Goal: Transaction & Acquisition: Book appointment/travel/reservation

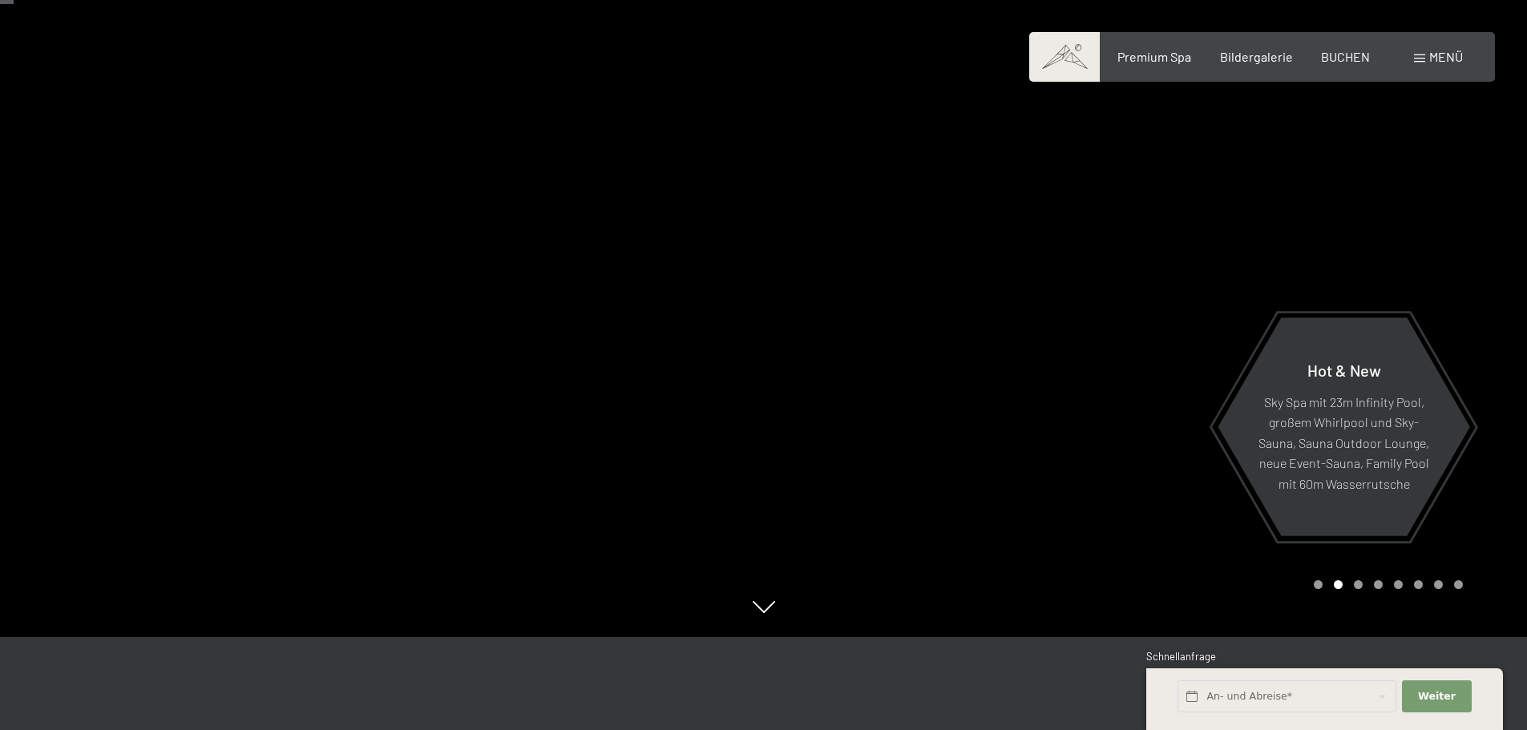
scroll to position [80, 0]
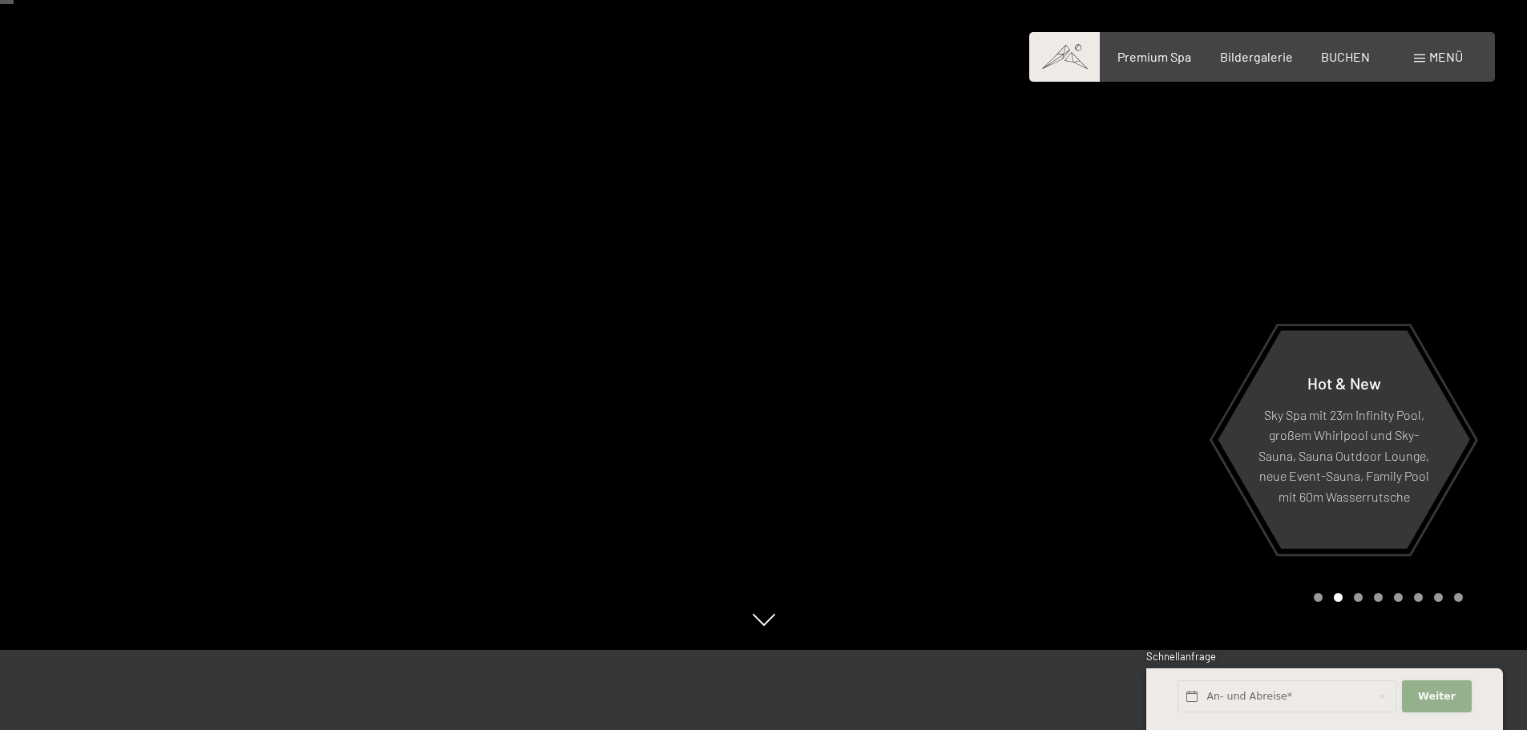
click at [1431, 693] on span "Weiter" at bounding box center [1437, 697] width 38 height 14
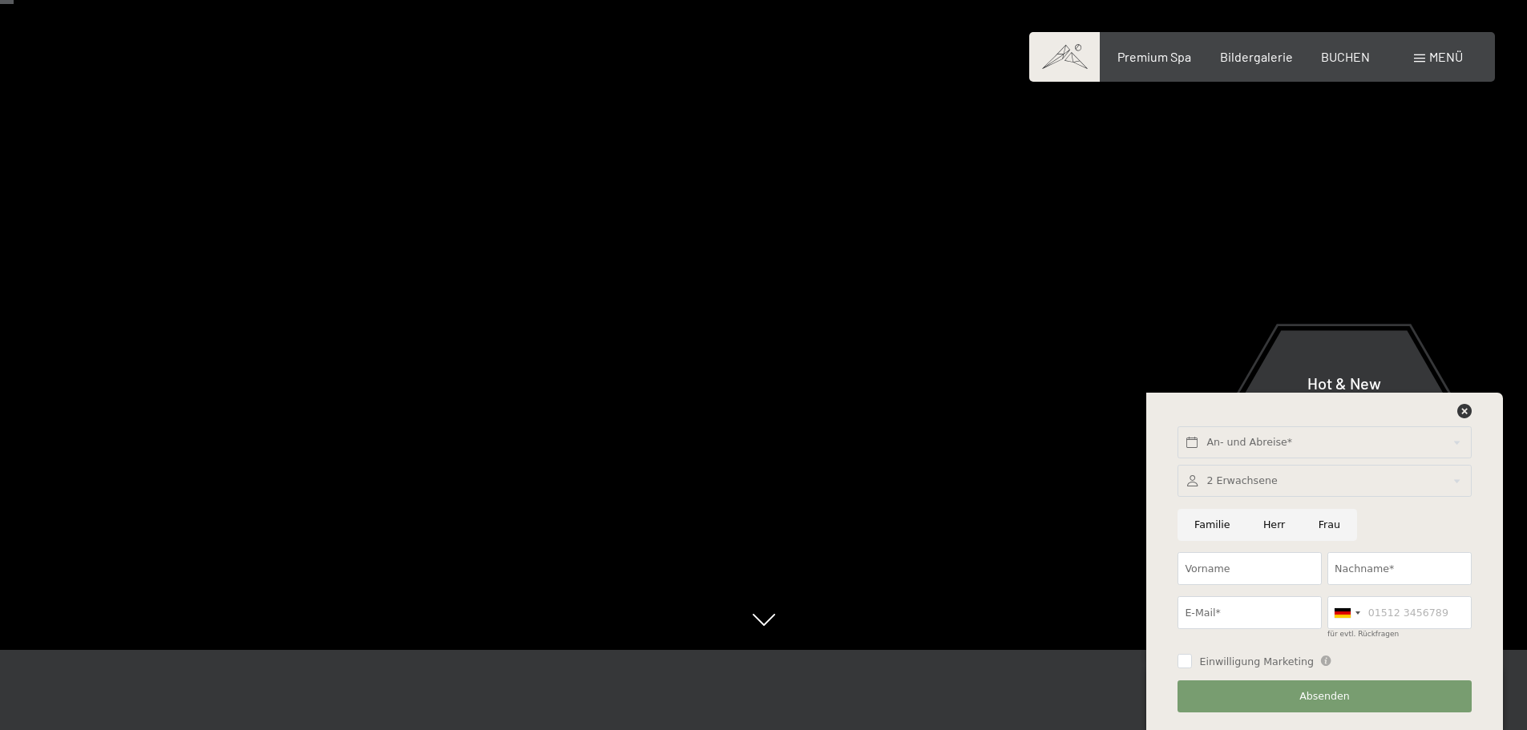
click at [1124, 345] on div at bounding box center [1146, 285] width 764 height 730
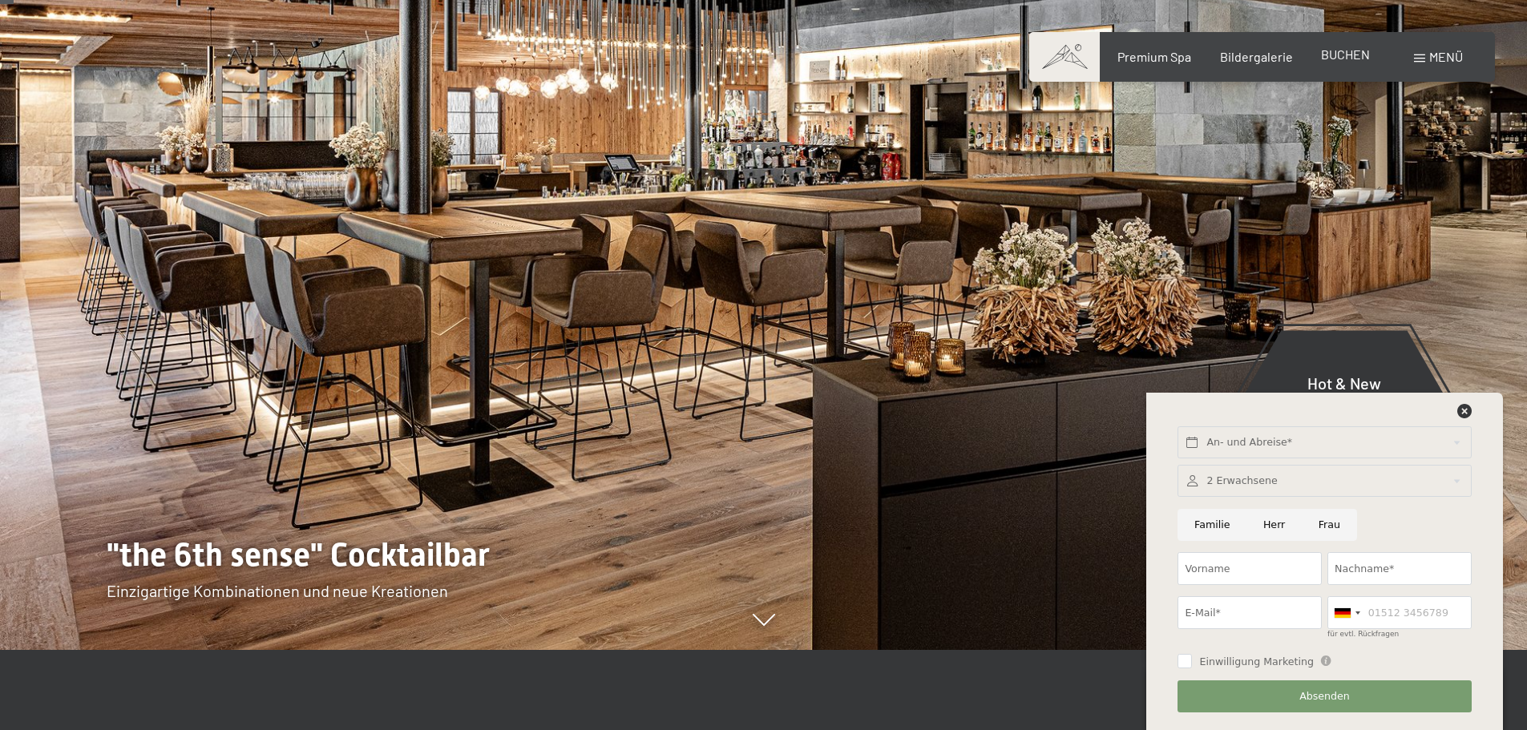
click at [1345, 51] on span "BUCHEN" at bounding box center [1345, 54] width 49 height 15
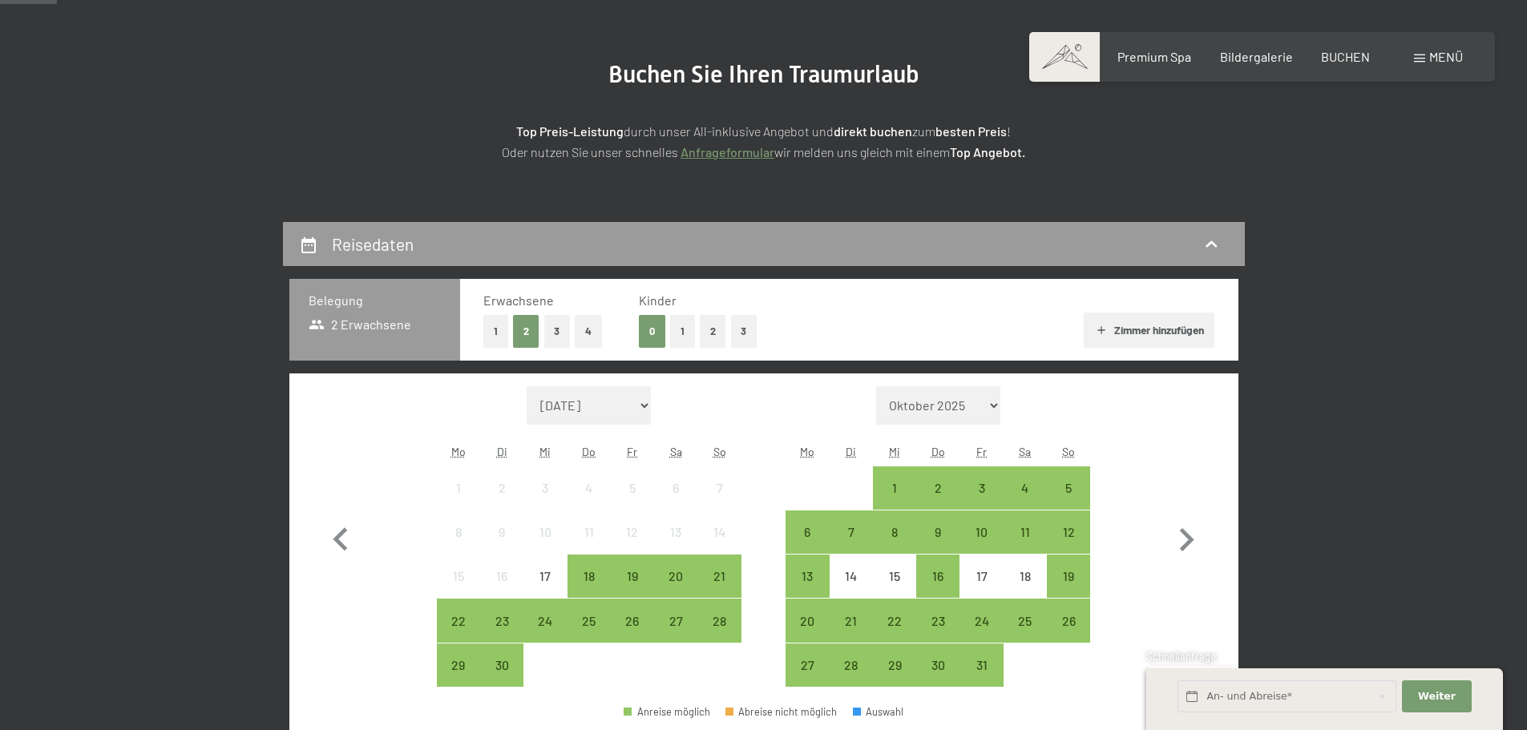
scroll to position [401, 0]
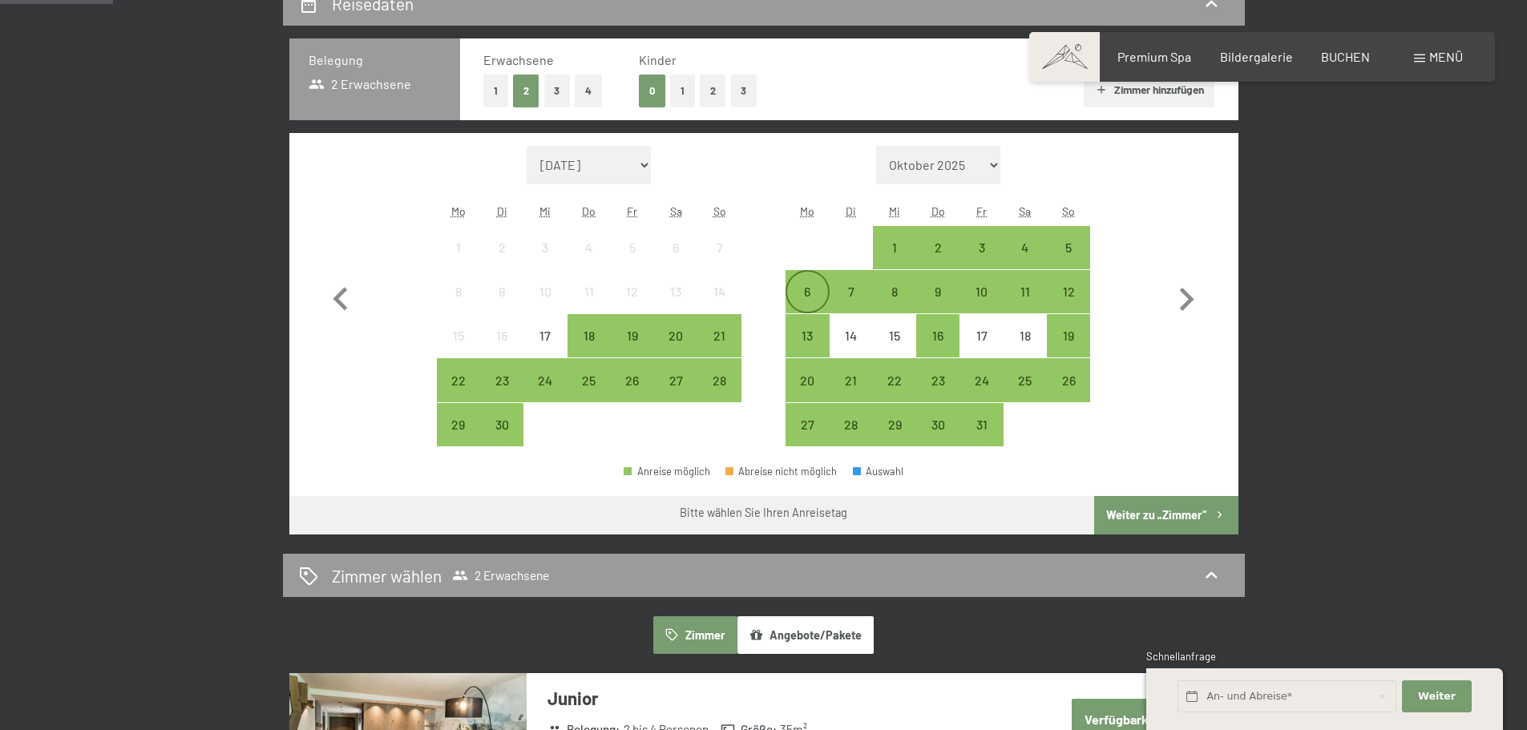
click at [816, 297] on div "6" at bounding box center [807, 305] width 40 height 40
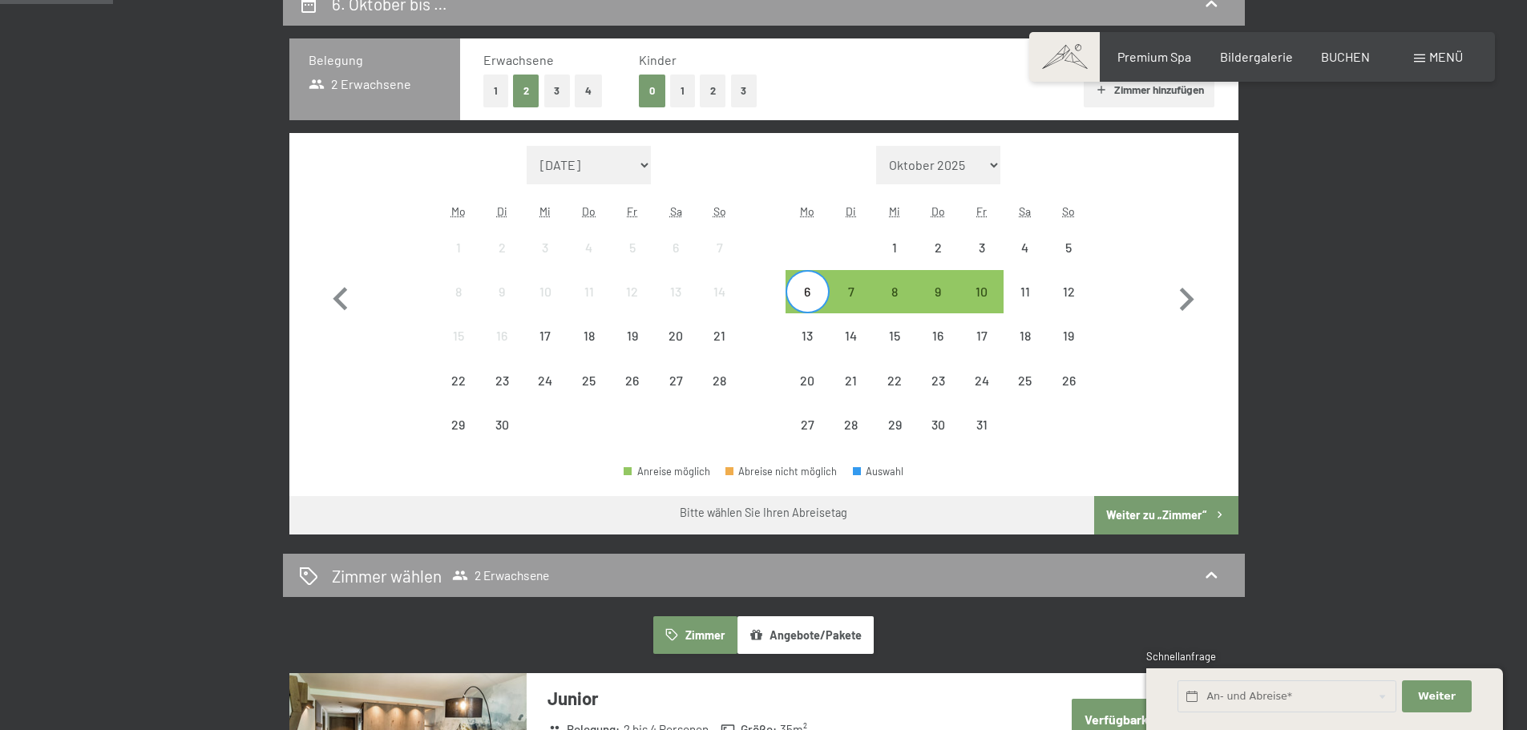
click at [1179, 529] on button "Weiter zu „Zimmer“" at bounding box center [1166, 515] width 144 height 38
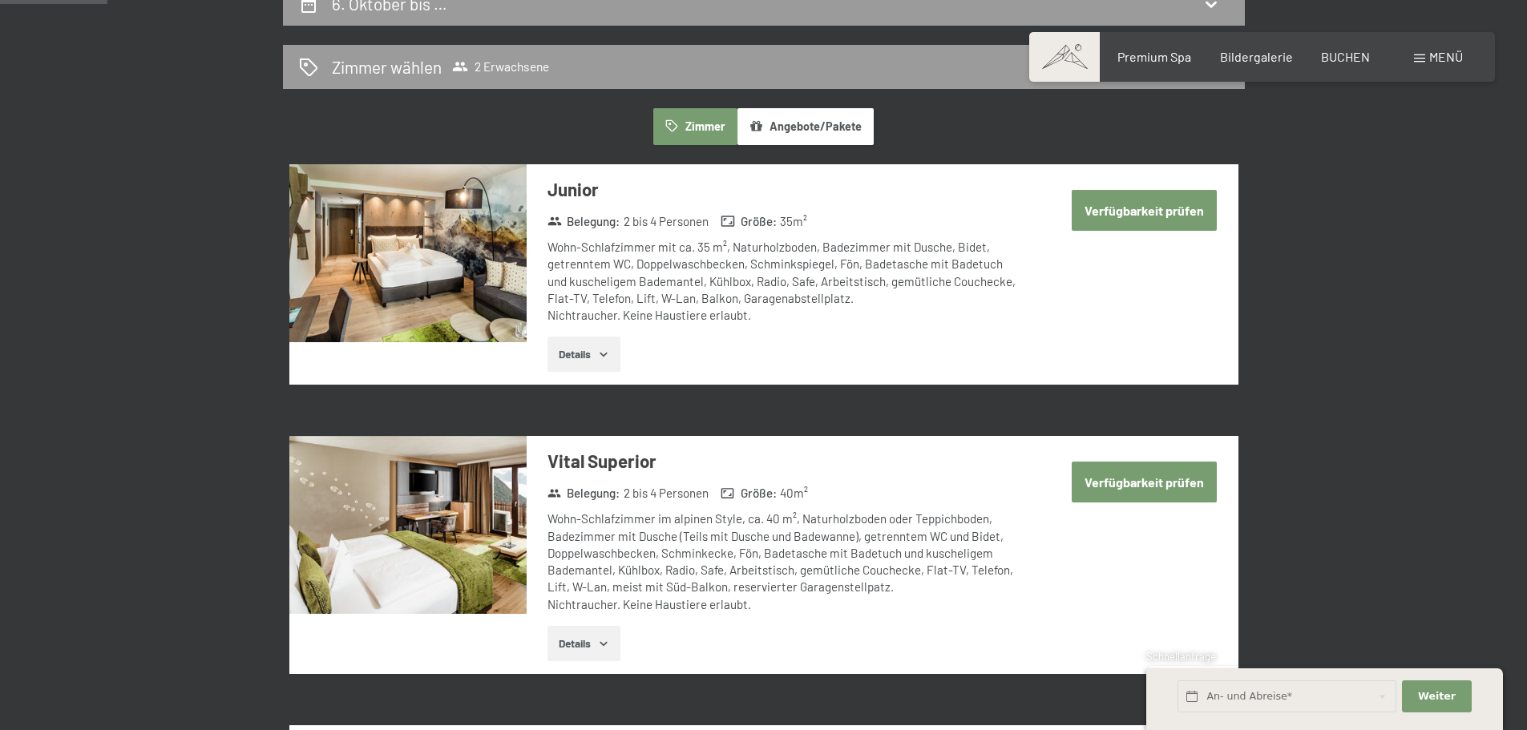
scroll to position [382, 0]
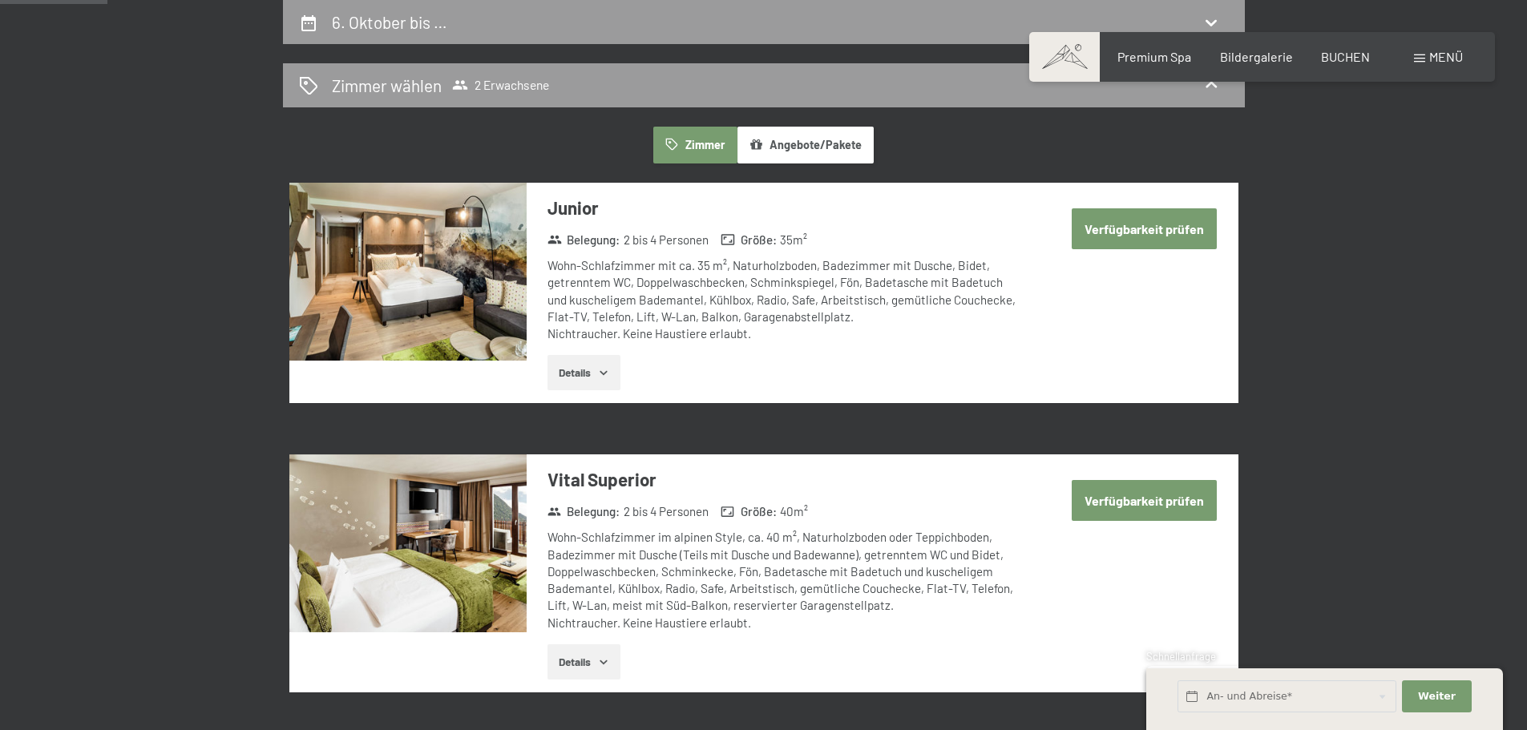
click at [1116, 225] on button "Verfügbarkeit prüfen" at bounding box center [1144, 228] width 145 height 41
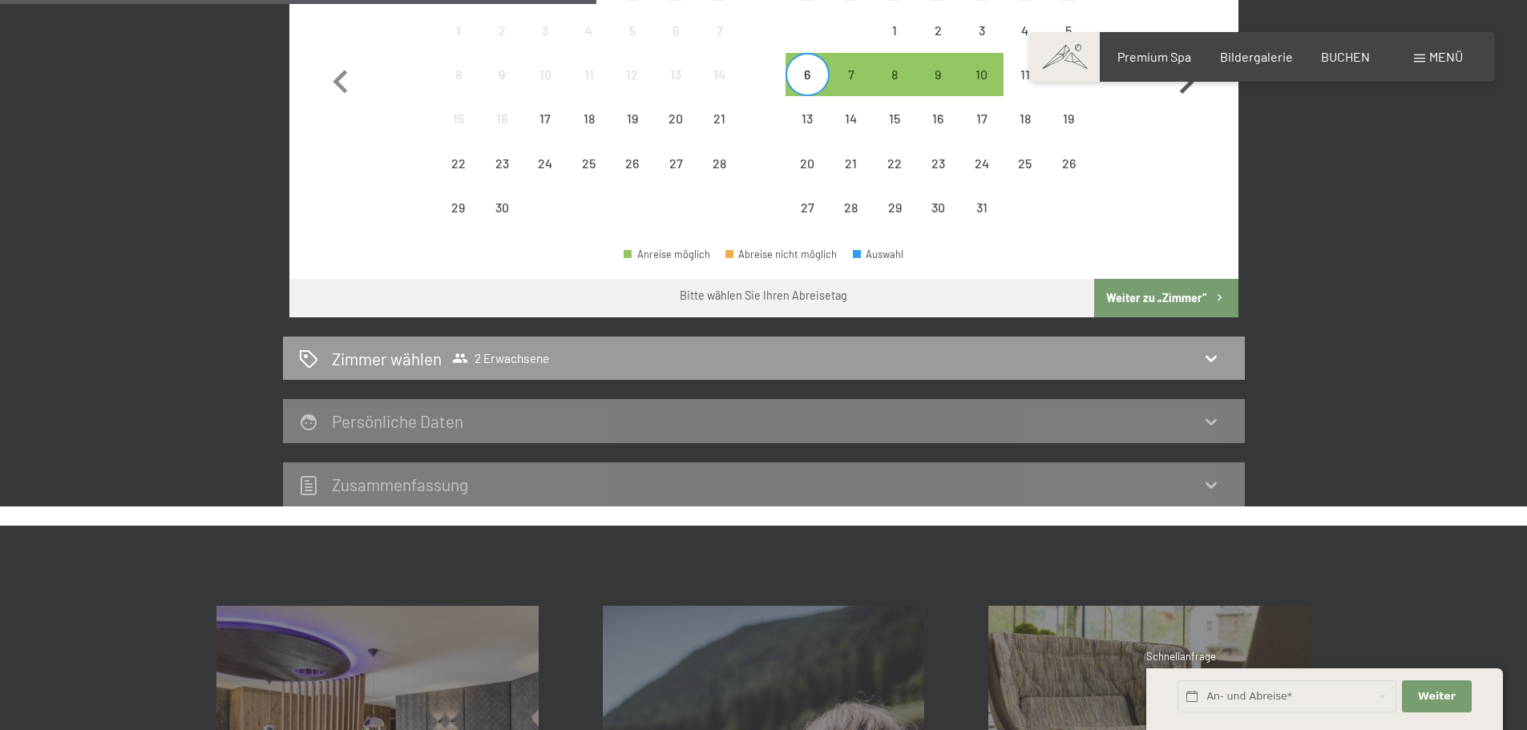
scroll to position [623, 0]
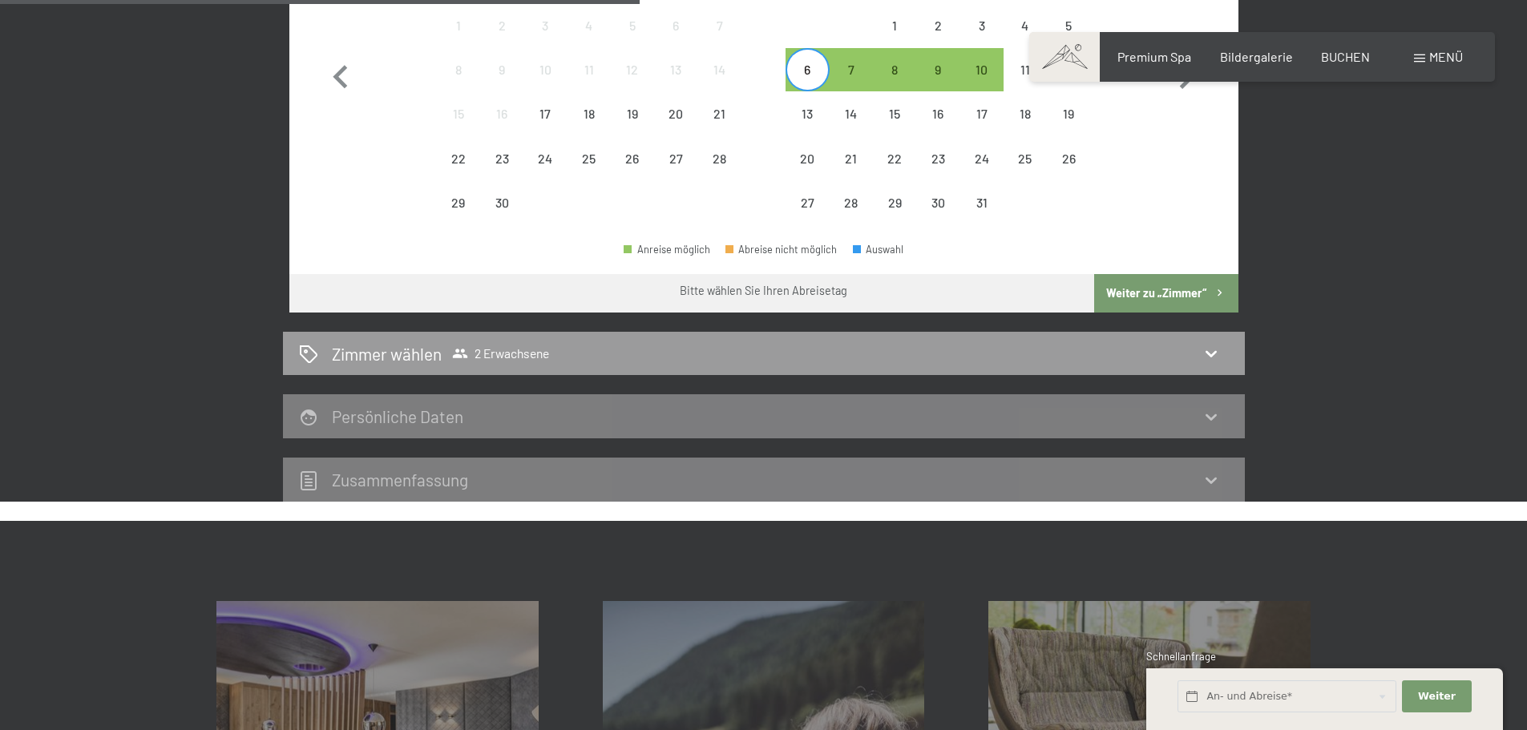
click at [1189, 294] on button "Weiter zu „Zimmer“" at bounding box center [1166, 293] width 144 height 38
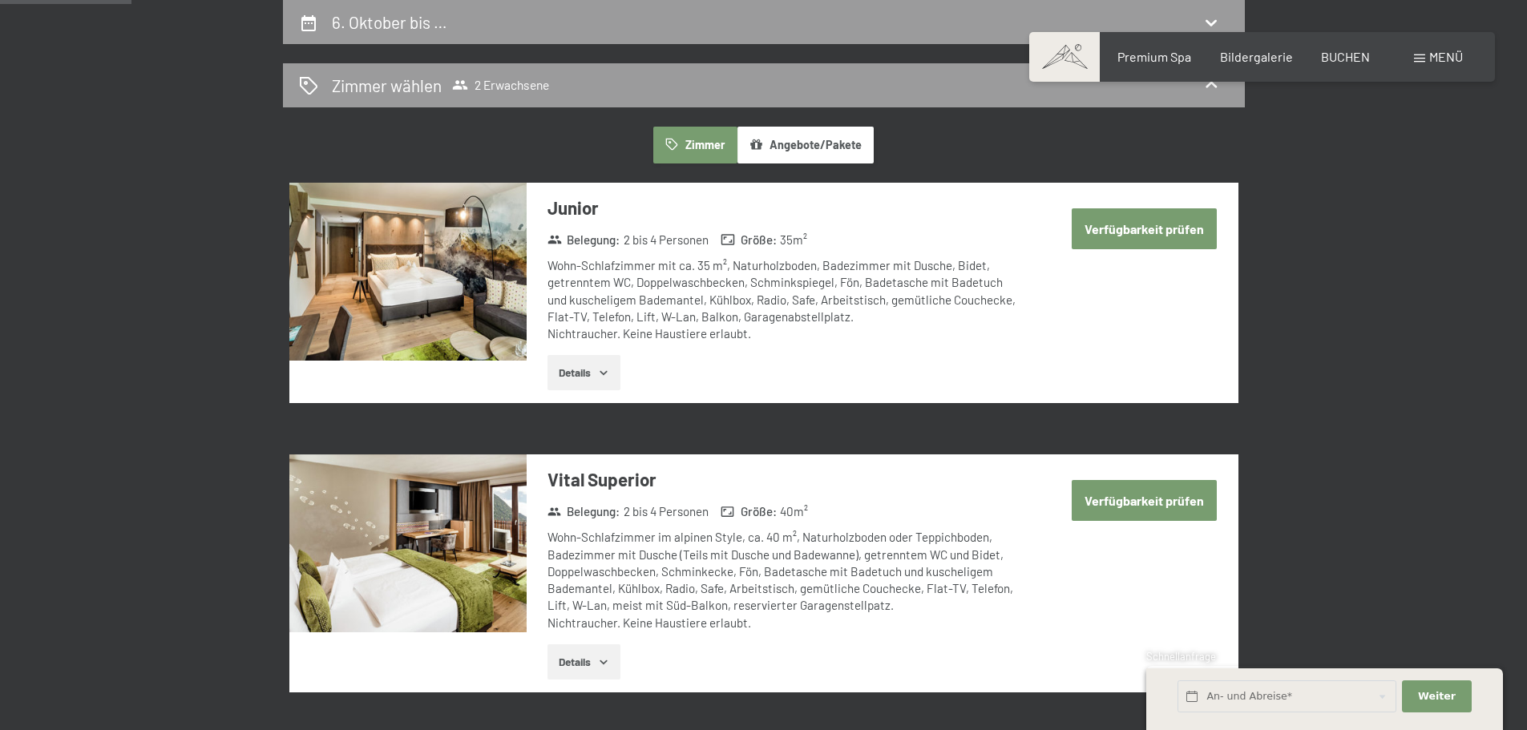
scroll to position [543, 0]
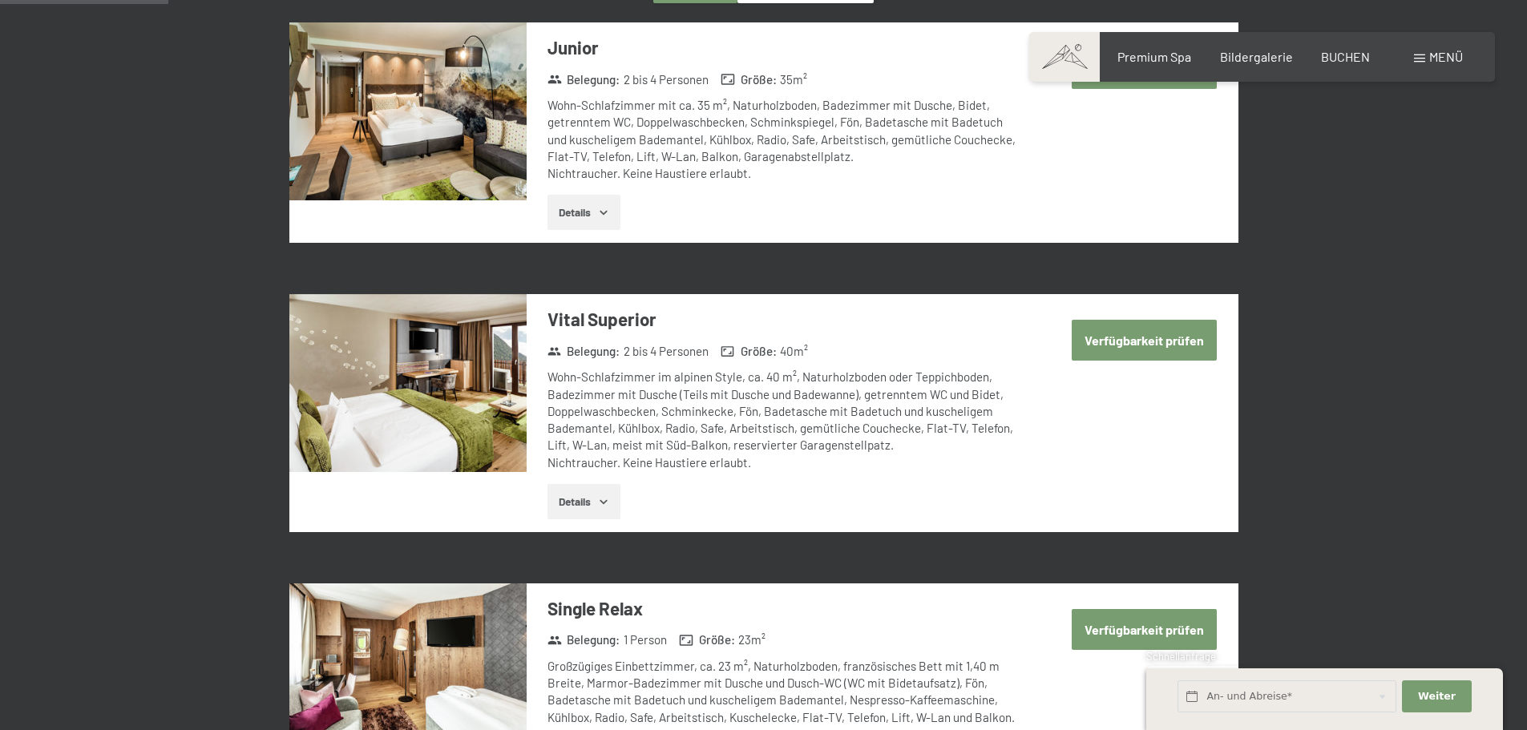
click at [582, 486] on button "Details" at bounding box center [584, 501] width 73 height 35
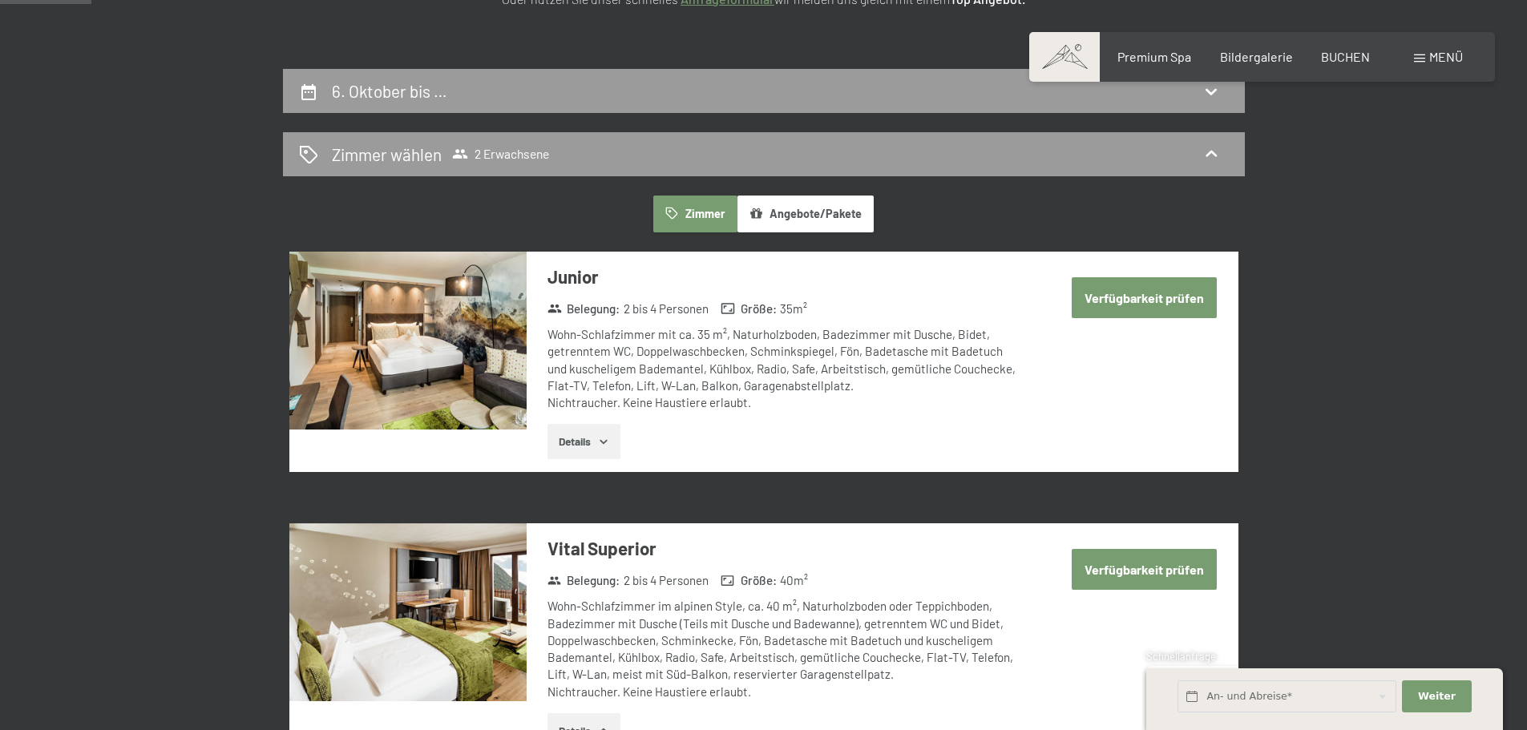
scroll to position [302, 0]
